Goal: Information Seeking & Learning: Learn about a topic

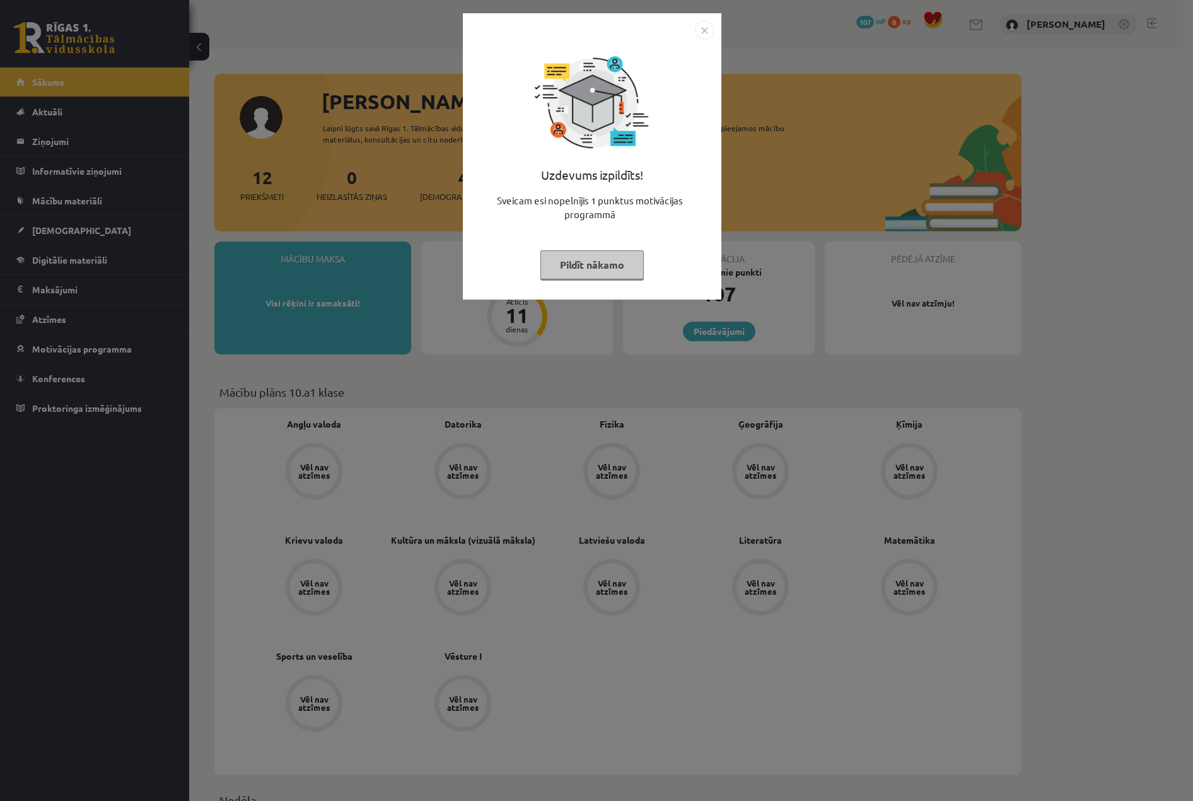
click at [701, 28] on img "Close" at bounding box center [704, 30] width 19 height 19
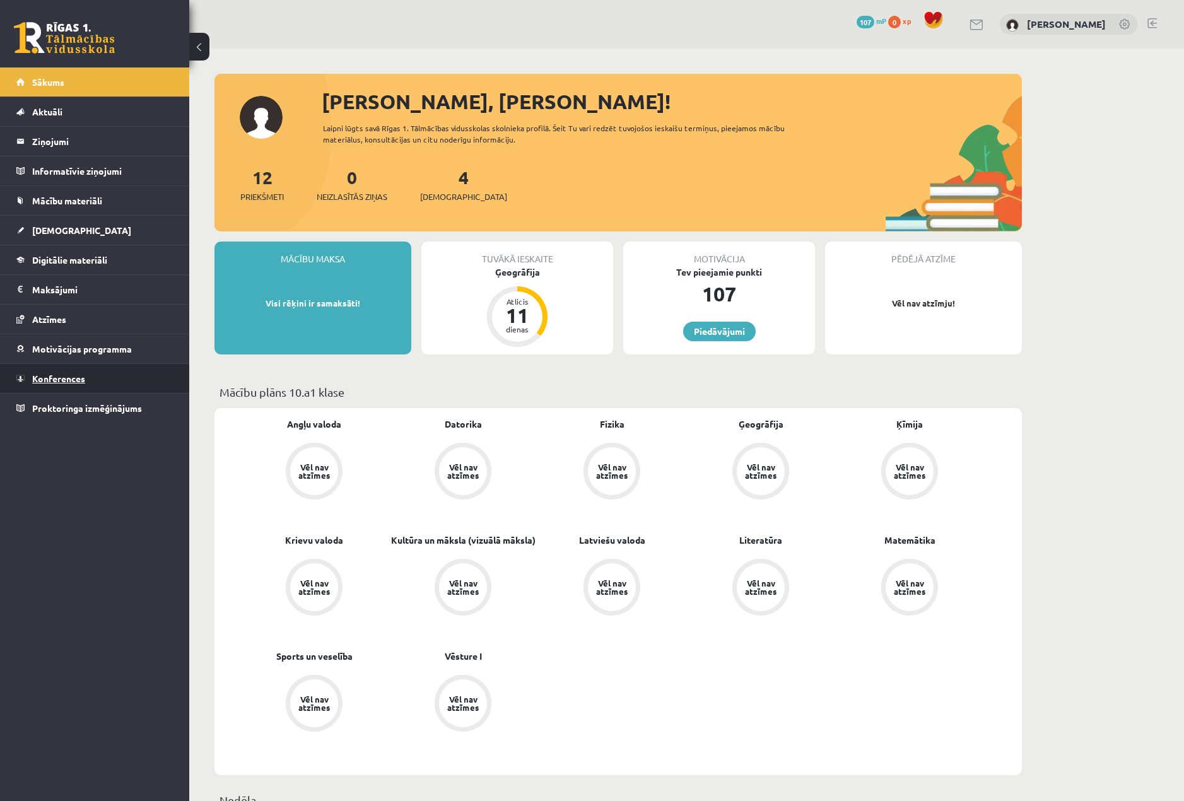
click at [88, 373] on link "Konferences" at bounding box center [94, 378] width 157 height 29
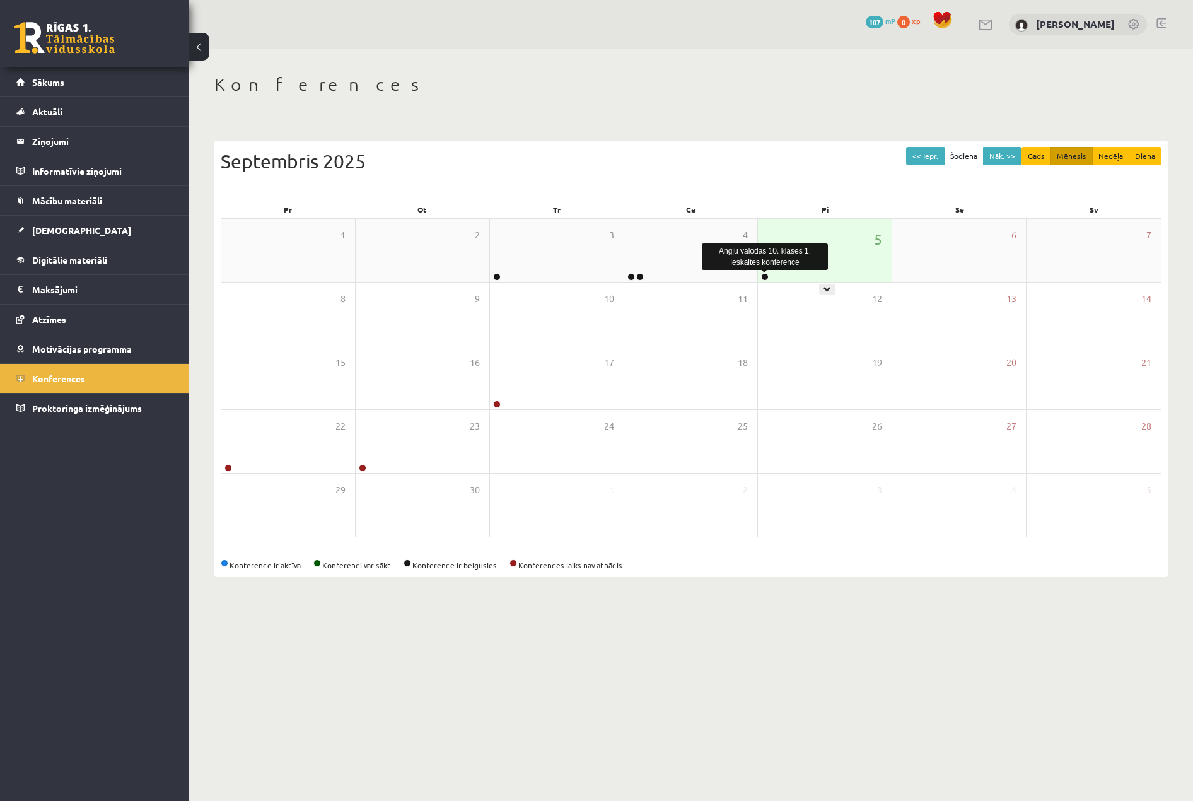
click at [765, 273] on link at bounding box center [765, 277] width 8 height 8
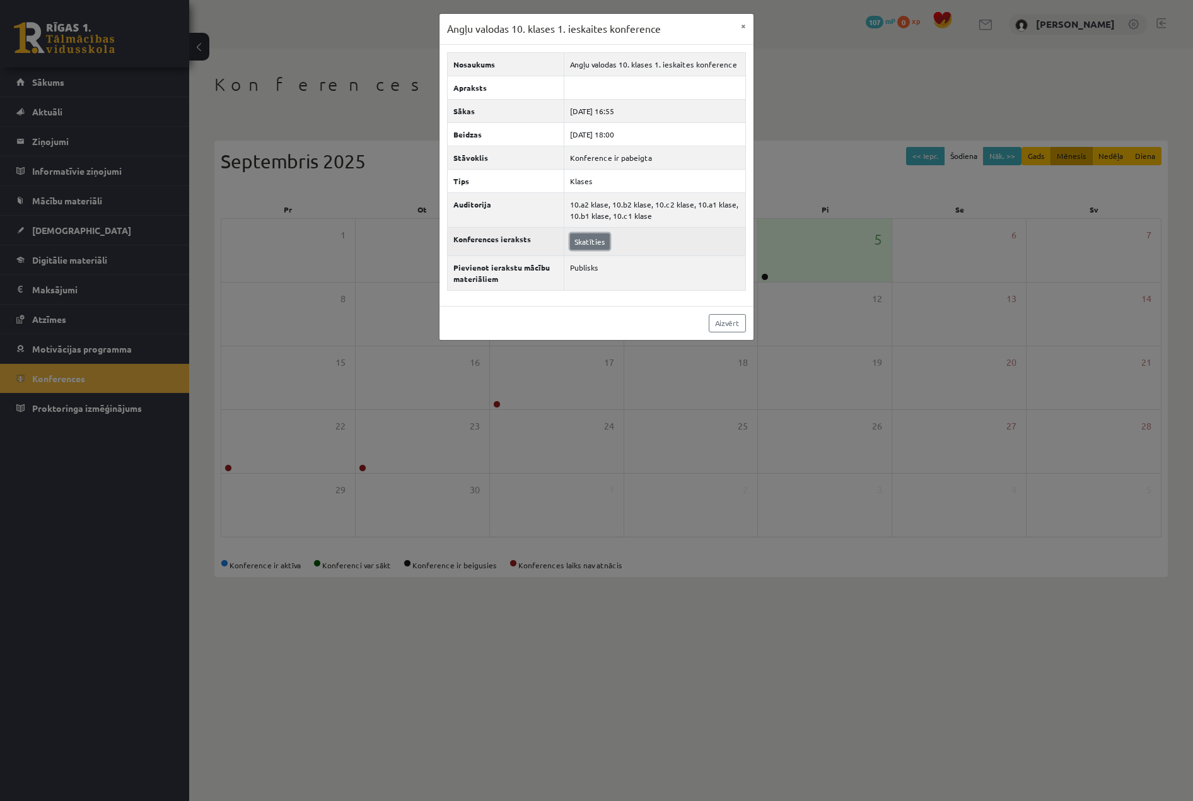
click at [600, 242] on link "Skatīties" at bounding box center [590, 241] width 40 height 16
click at [726, 316] on link "Aizvērt" at bounding box center [727, 323] width 37 height 18
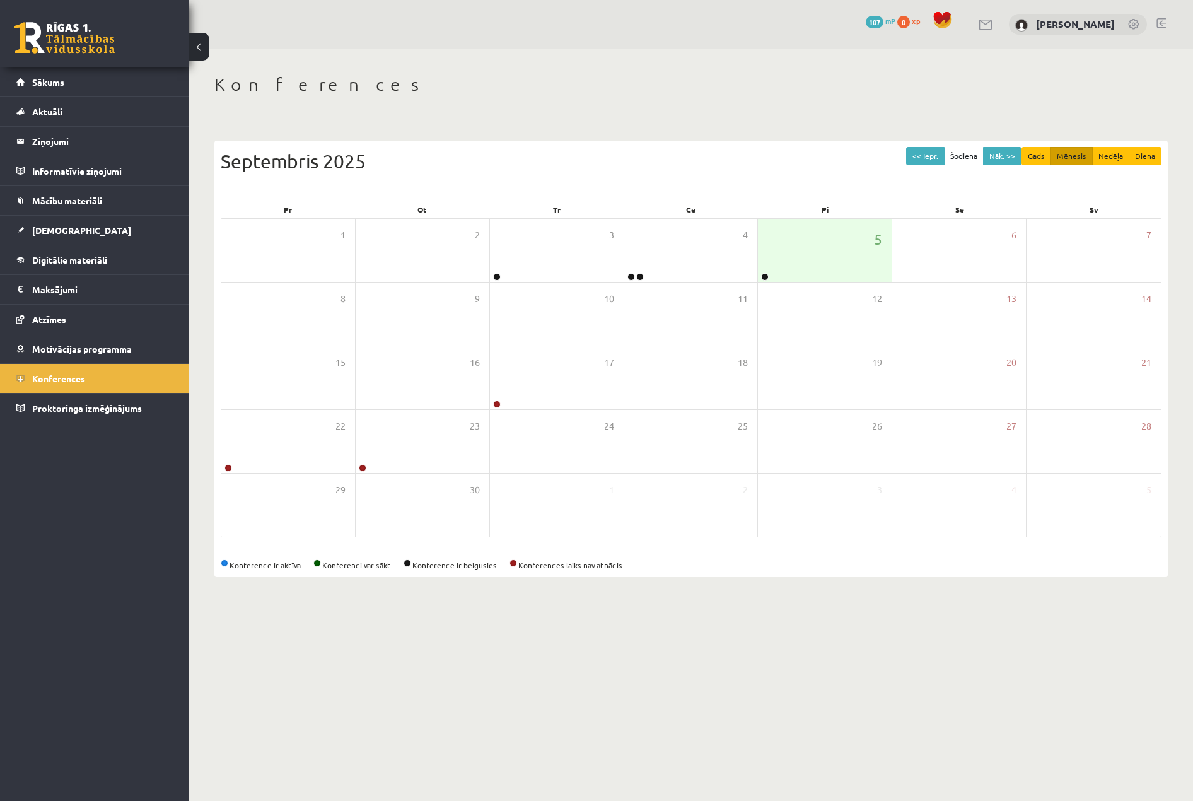
click at [424, 110] on div "Konferences << Iepr. Šodiena Nāk. >> Gads Mēnesis Nedēļa Diena Septembris 2025 …" at bounding box center [691, 326] width 1004 height 554
click at [103, 193] on link "Mācību materiāli" at bounding box center [94, 200] width 157 height 29
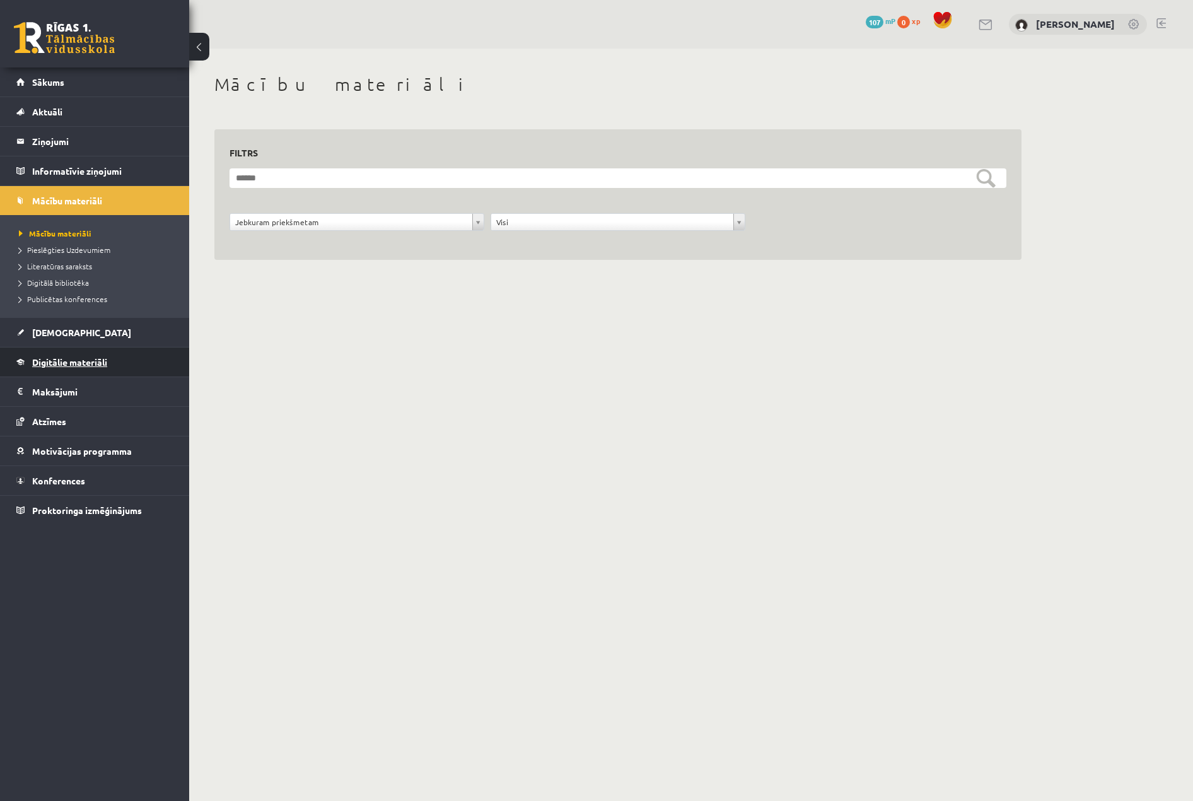
click at [67, 349] on link "Digitālie materiāli" at bounding box center [94, 362] width 157 height 29
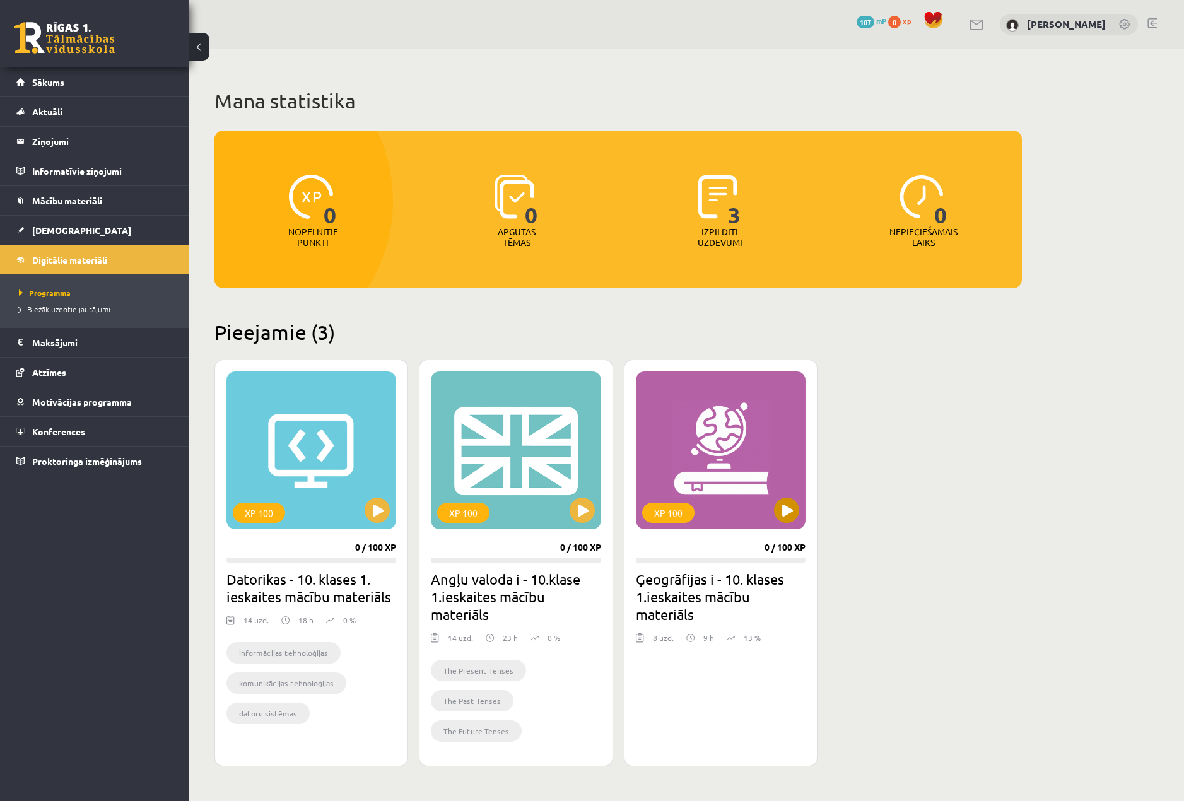
click at [701, 432] on div "XP 100" at bounding box center [721, 451] width 170 height 158
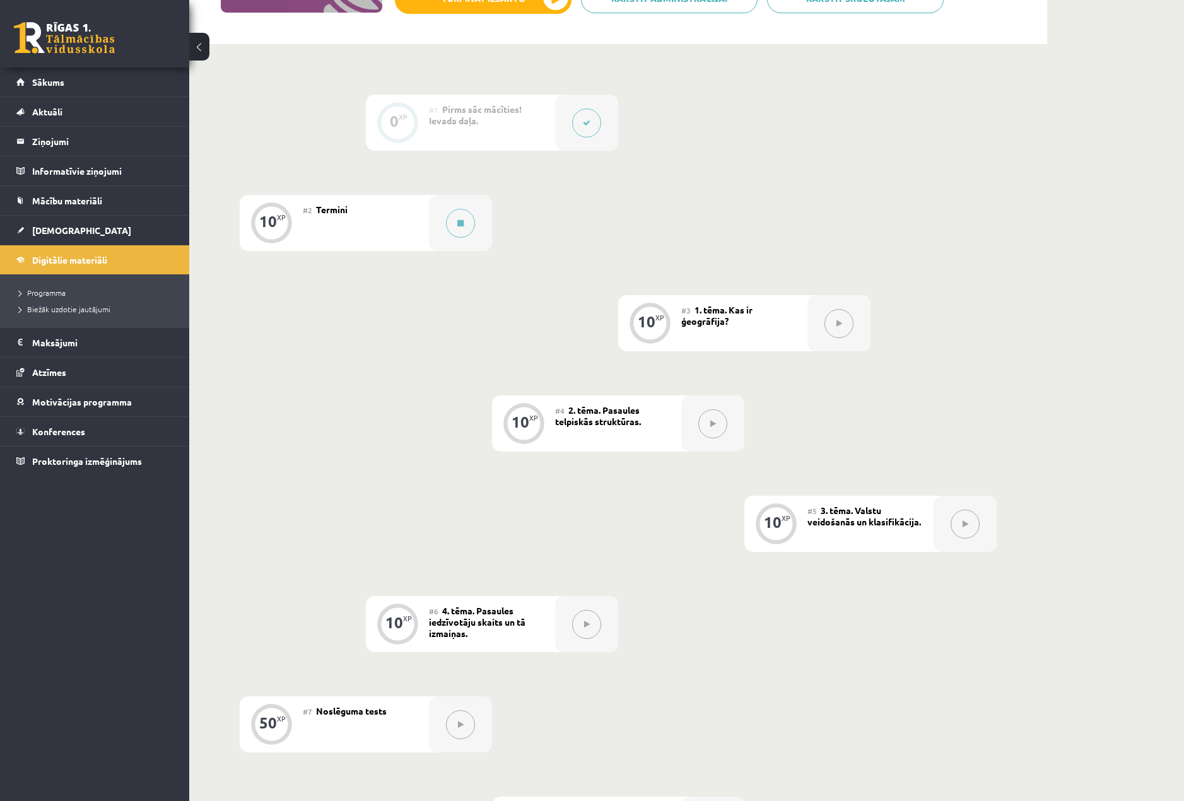
scroll to position [252, 0]
